Goal: Find specific page/section: Find specific page/section

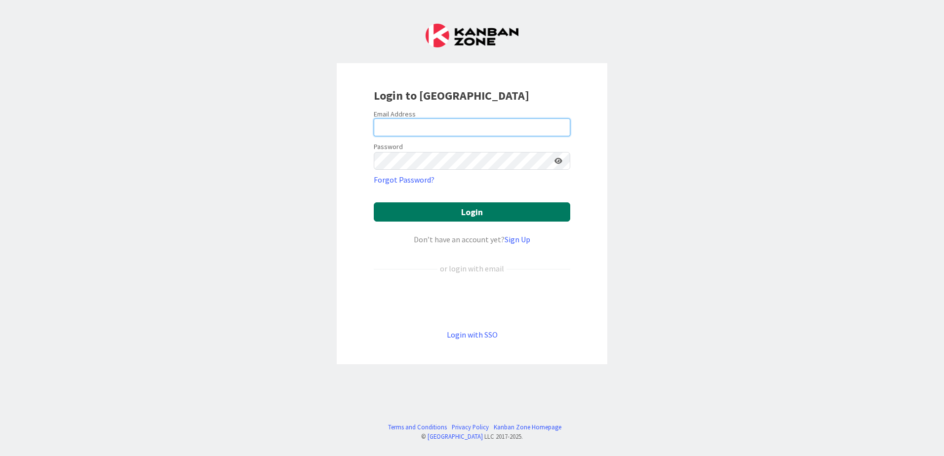
type input "[EMAIL_ADDRESS][DOMAIN_NAME]"
click at [428, 214] on button "Login" at bounding box center [472, 211] width 197 height 19
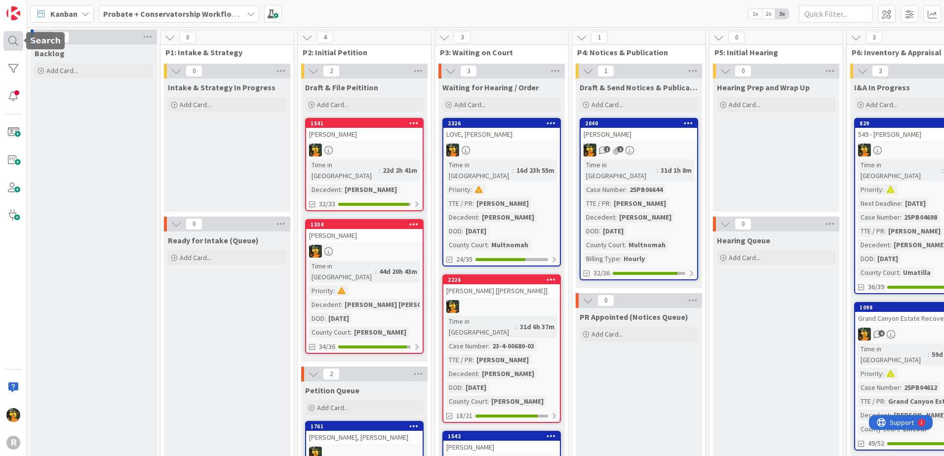
click at [13, 43] on div at bounding box center [13, 41] width 20 height 20
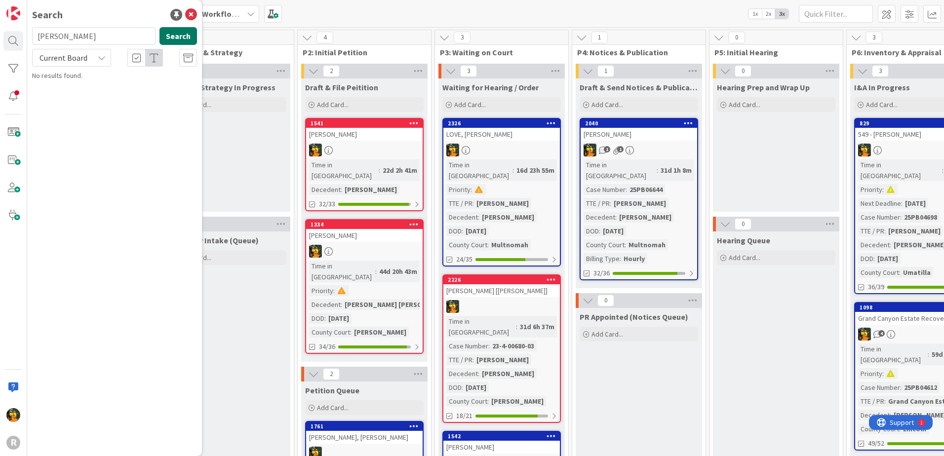
type input "[PERSON_NAME]"
click at [174, 32] on button "Search" at bounding box center [178, 36] width 38 height 18
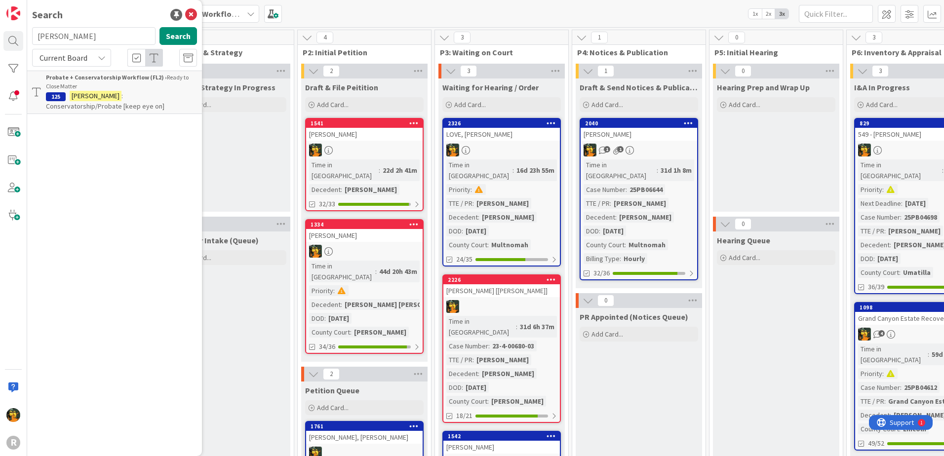
click at [107, 97] on span ": Conservatorship/Probate [keep eye on]" at bounding box center [105, 100] width 119 height 19
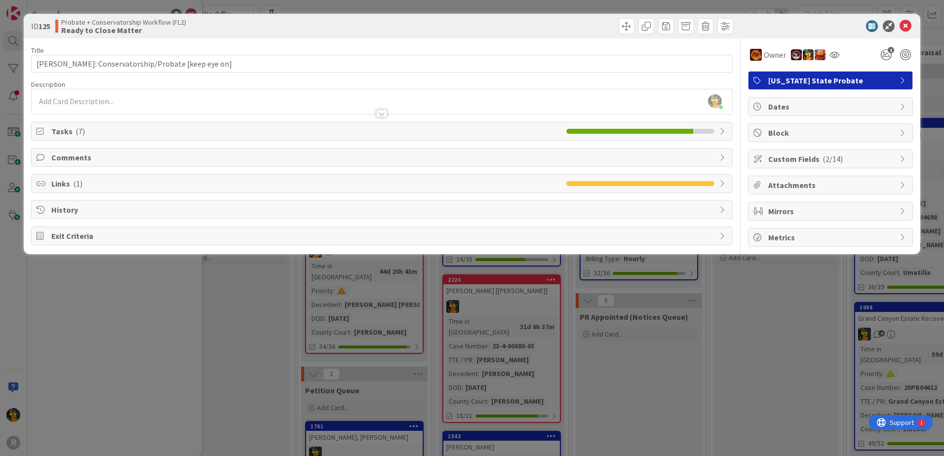
click at [198, 129] on span "Tasks ( 7 )" at bounding box center [306, 131] width 510 height 12
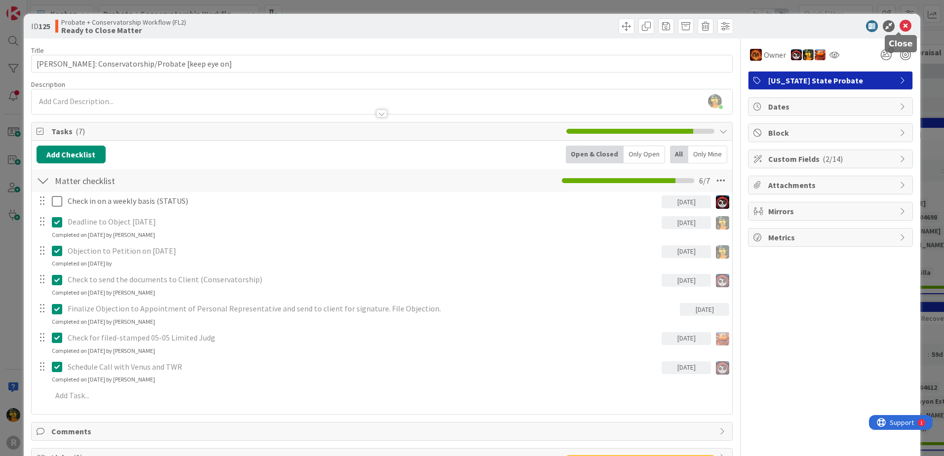
click at [900, 23] on icon at bounding box center [906, 26] width 12 height 12
